Goal: Entertainment & Leisure: Browse casually

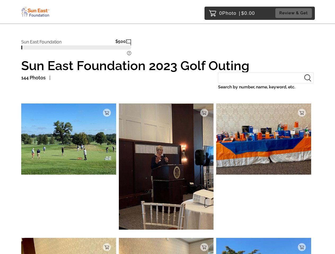
click at [129, 54] on tspan "?" at bounding box center [129, 53] width 2 height 4
click at [69, 140] on img at bounding box center [68, 139] width 95 height 71
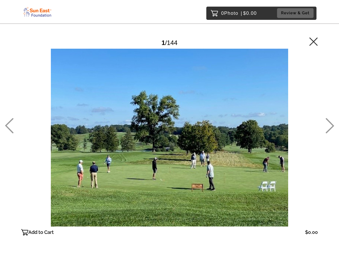
click at [107, 113] on div at bounding box center [169, 138] width 297 height 178
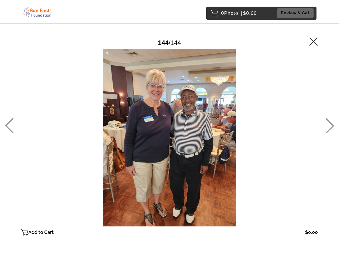
click at [166, 168] on div at bounding box center [169, 138] width 297 height 178
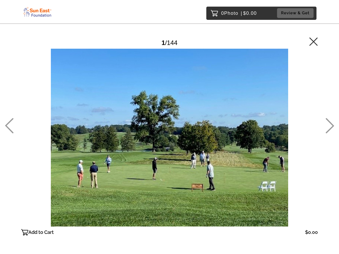
click at [204, 113] on div at bounding box center [169, 138] width 297 height 178
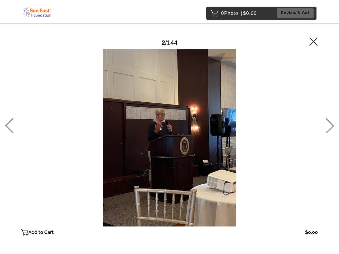
click at [263, 140] on div at bounding box center [169, 138] width 297 height 178
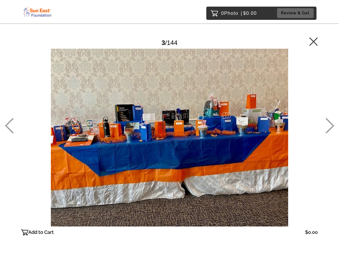
click at [301, 113] on div at bounding box center [169, 138] width 297 height 178
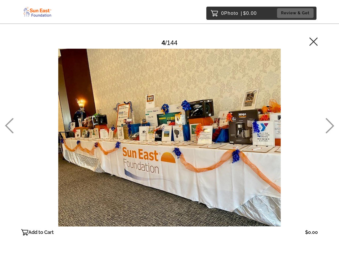
click at [69, 246] on main "Password Checker bypassed 4 / 144 Add to Cart $0.00 Gallery $0.00 Add" at bounding box center [169, 128] width 339 height 256
click at [107, 247] on main "Password Checker bypassed 4 / 144 Add to Cart $0.00 Gallery $0.00 Add" at bounding box center [169, 128] width 339 height 256
click at [166, 246] on main "Password Checker bypassed 4 / 144 Add to Cart $0.00 Gallery $0.00 Add" at bounding box center [169, 128] width 339 height 256
